Goal: Register for event/course

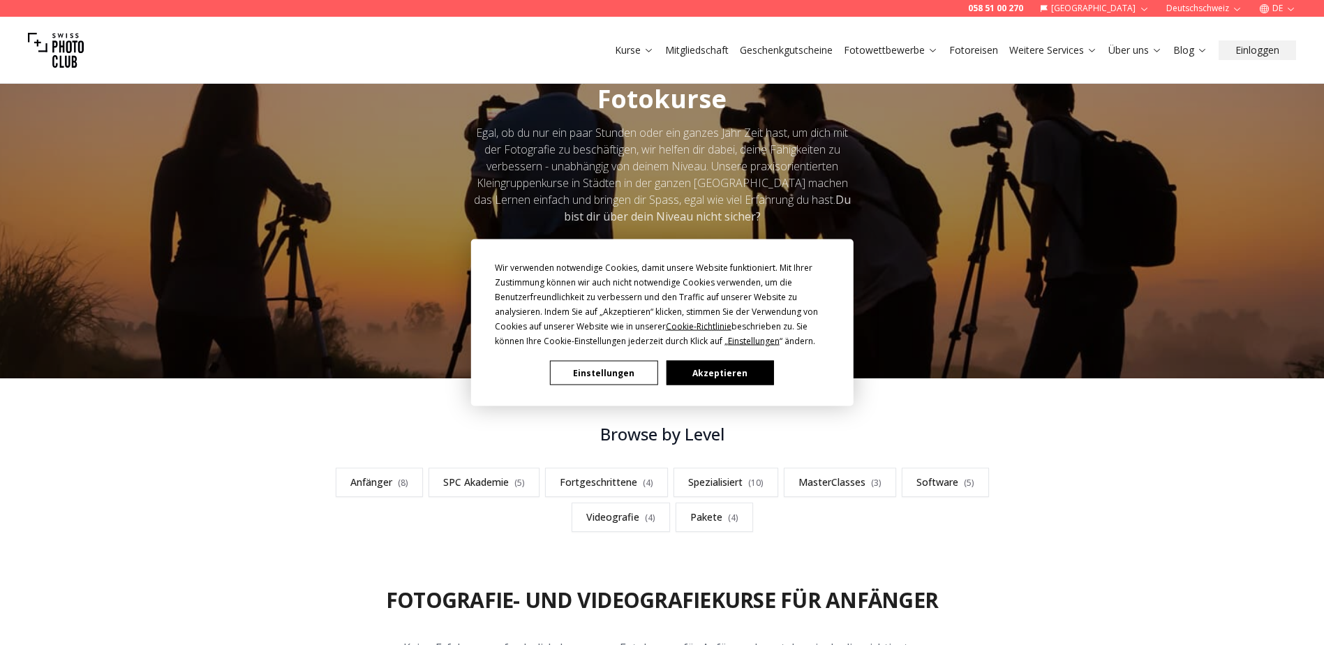
scroll to position [70, 0]
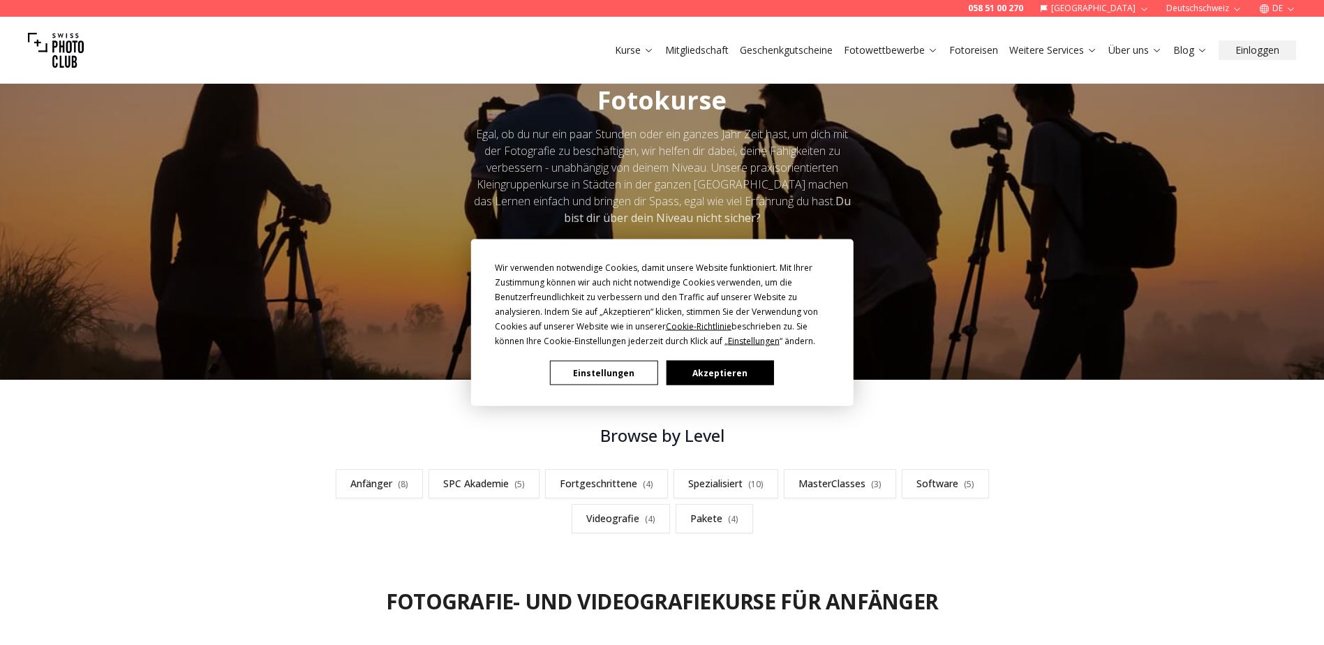
click at [384, 486] on div "Wir verwenden notwendige Cookies, damit unsere Website funktioniert. Mit Ihrer …" at bounding box center [662, 322] width 1324 height 645
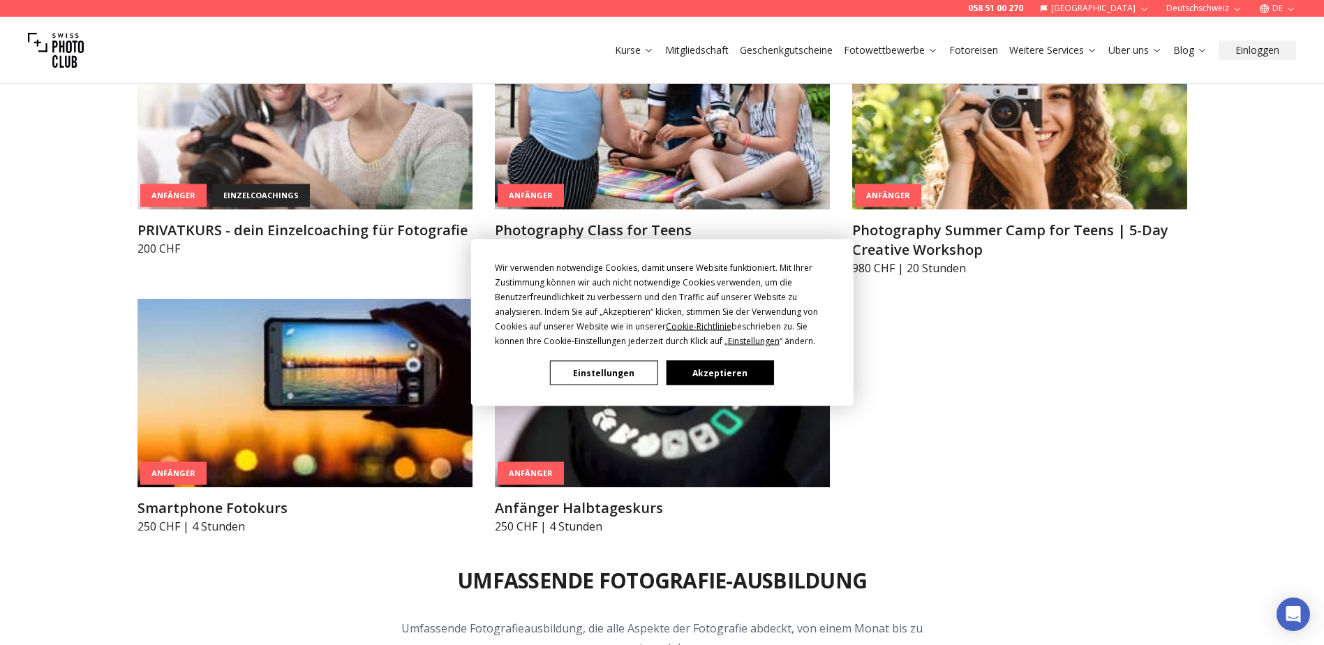
scroll to position [1117, 0]
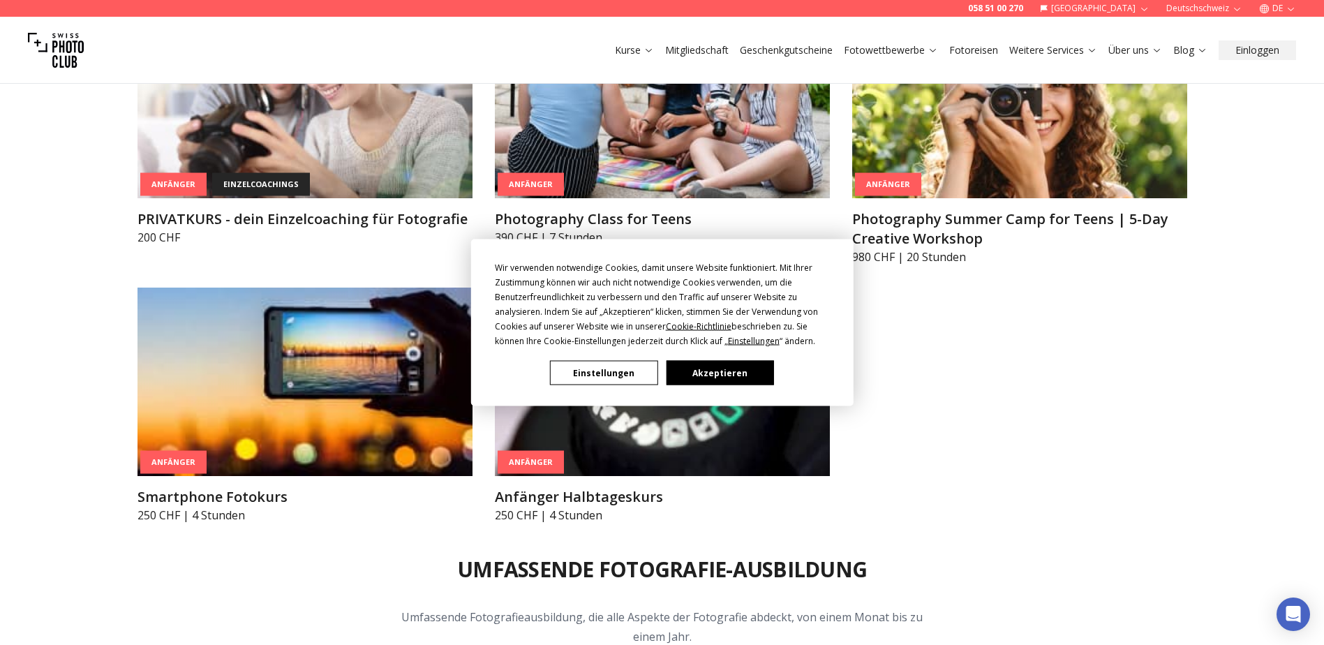
click at [230, 412] on div "Wir verwenden notwendige Cookies, damit unsere Website funktioniert. Mit Ihrer …" at bounding box center [662, 322] width 1324 height 645
click at [169, 468] on div "Wir verwenden notwendige Cookies, damit unsere Website funktioniert. Mit Ihrer …" at bounding box center [662, 322] width 1324 height 645
click at [622, 375] on button "Einstellungen" at bounding box center [603, 373] width 107 height 24
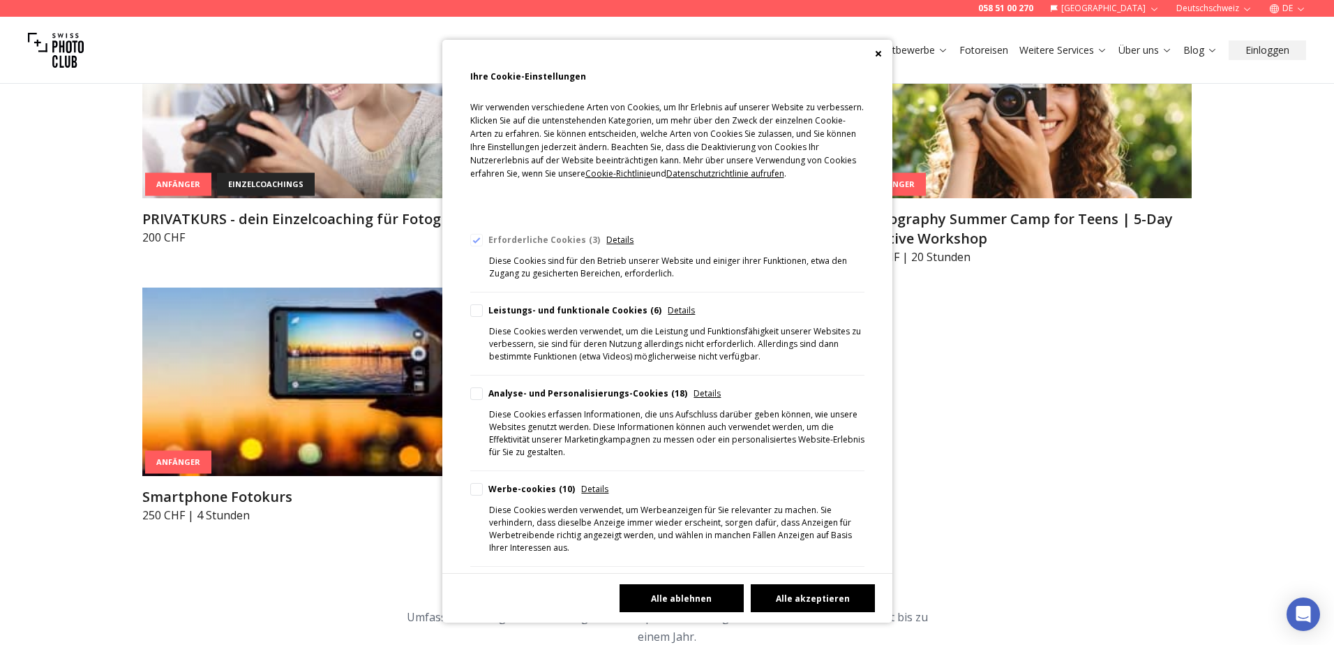
click at [653, 595] on button "Alle ablehnen" at bounding box center [682, 598] width 124 height 28
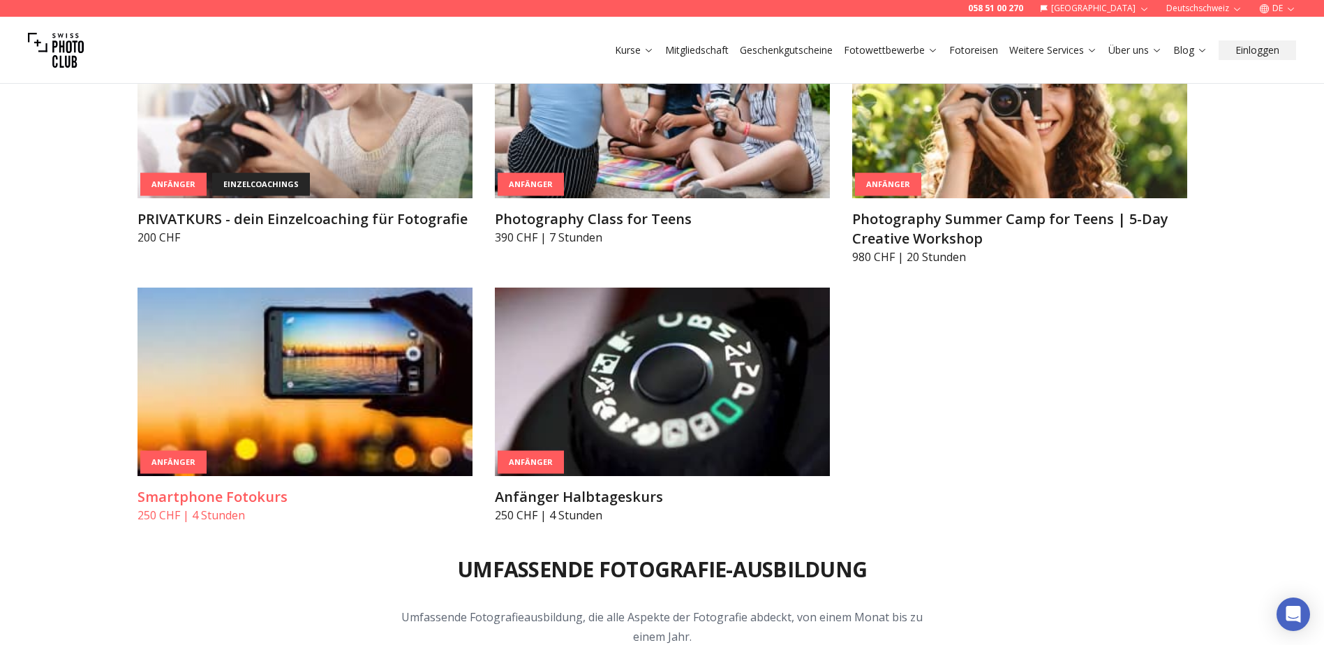
click at [184, 457] on div "Anfänger" at bounding box center [173, 462] width 66 height 23
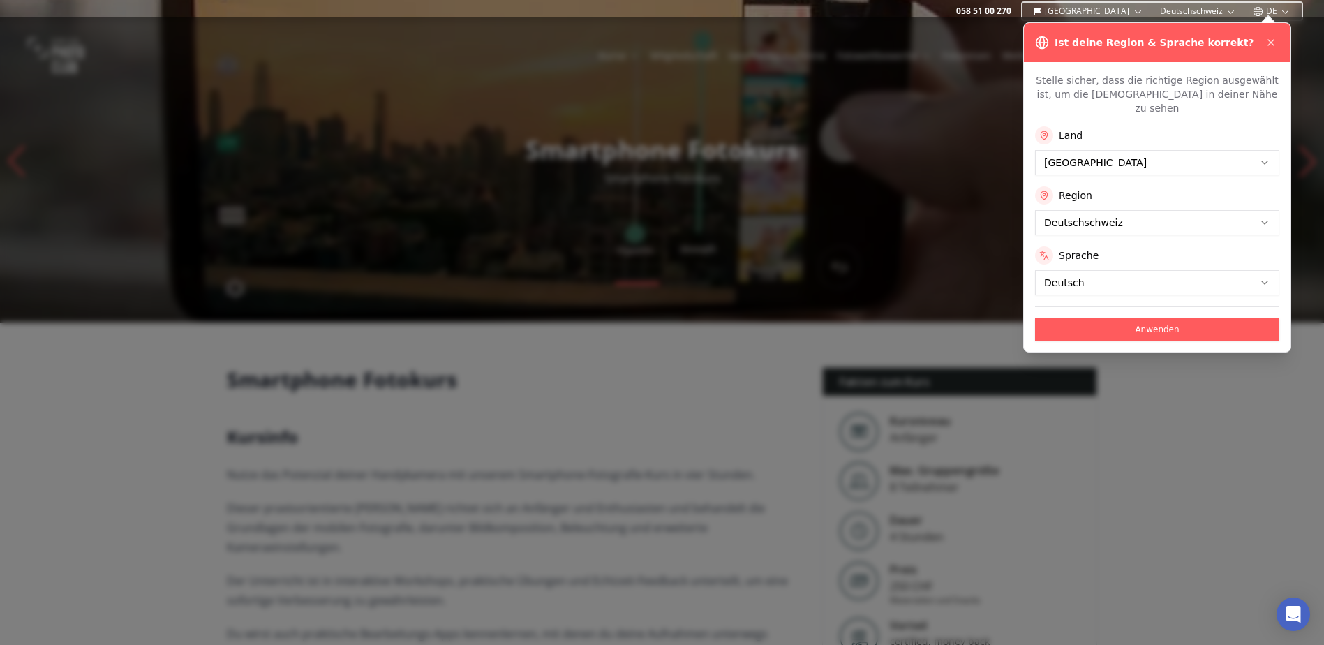
scroll to position [140, 0]
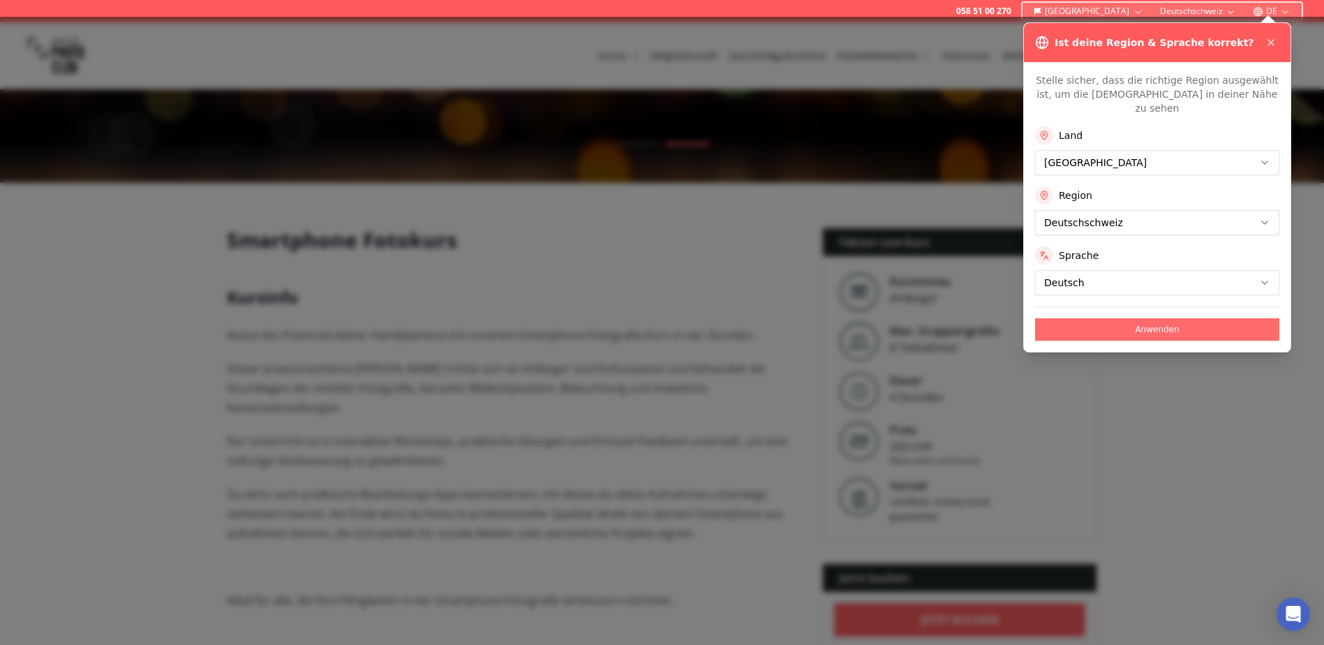
click at [1159, 318] on button "Anwenden" at bounding box center [1157, 329] width 244 height 22
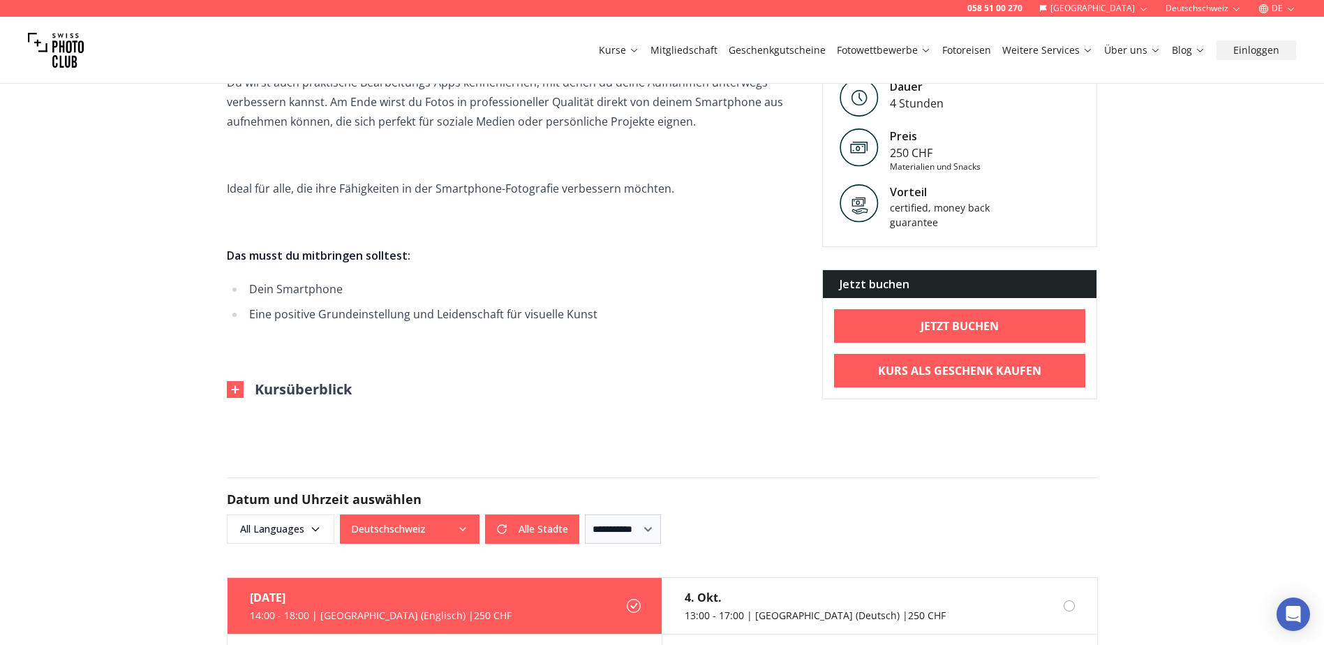
scroll to position [558, 0]
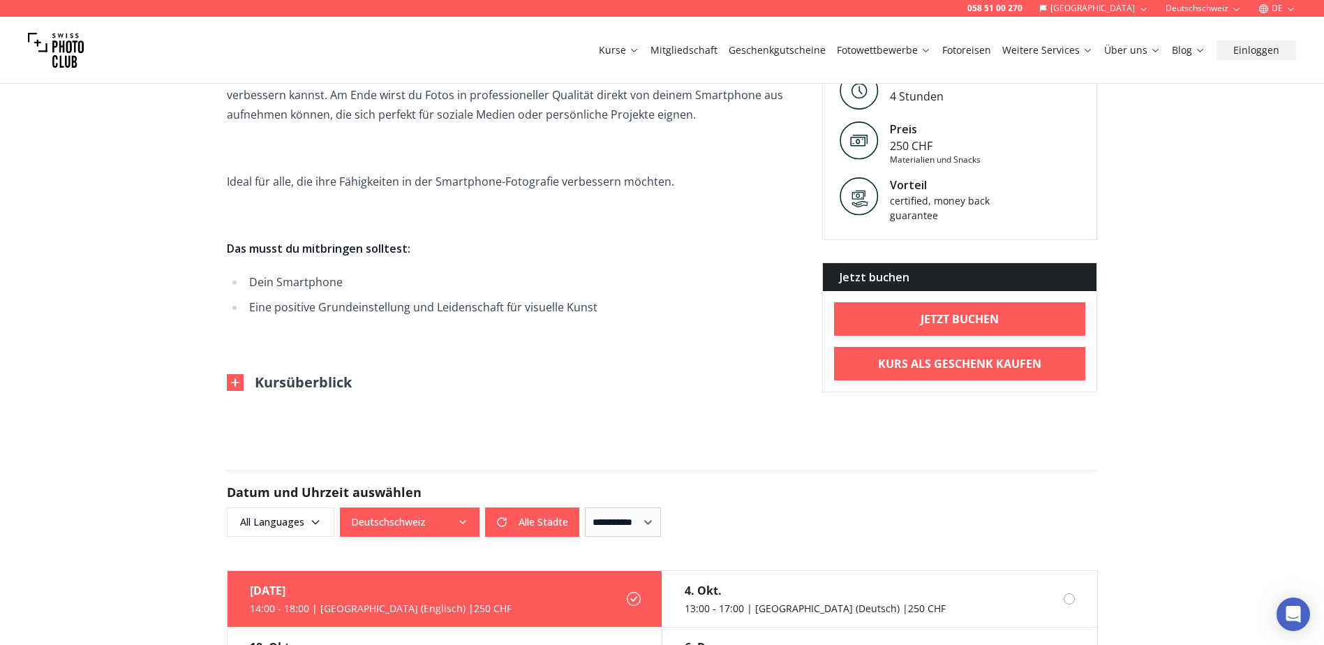
click at [232, 374] on img at bounding box center [235, 382] width 17 height 17
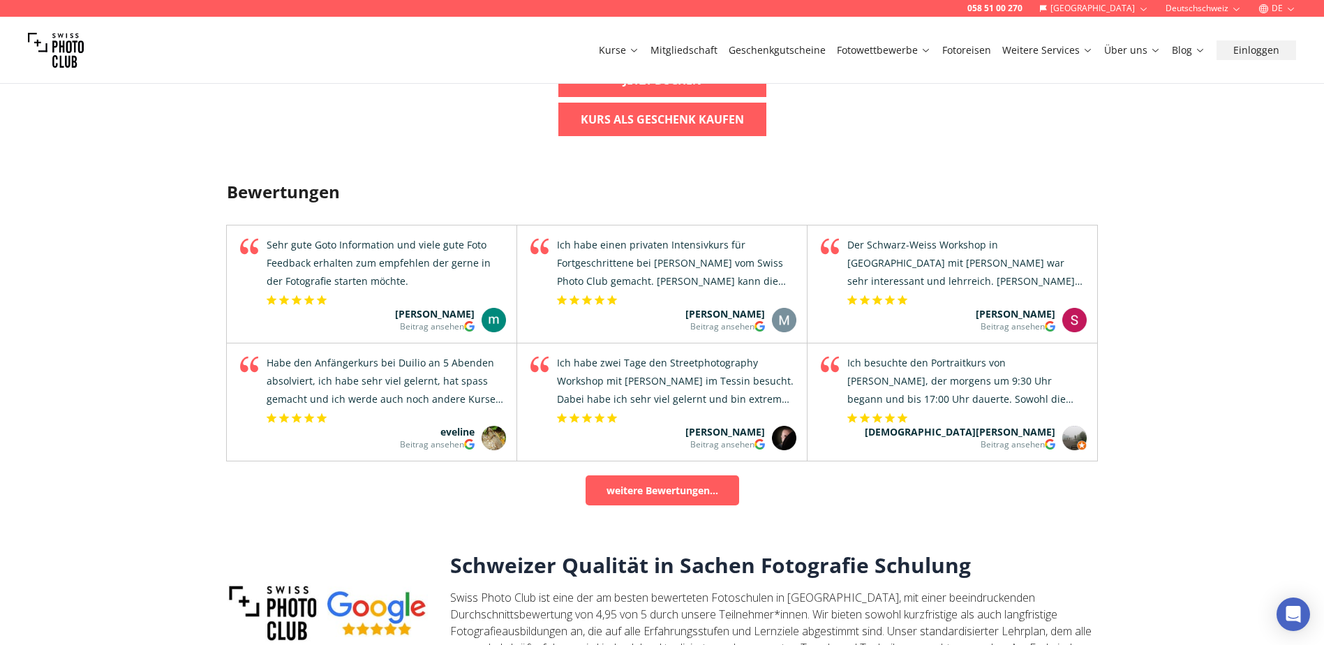
scroll to position [1675, 0]
